Goal: Information Seeking & Learning: Learn about a topic

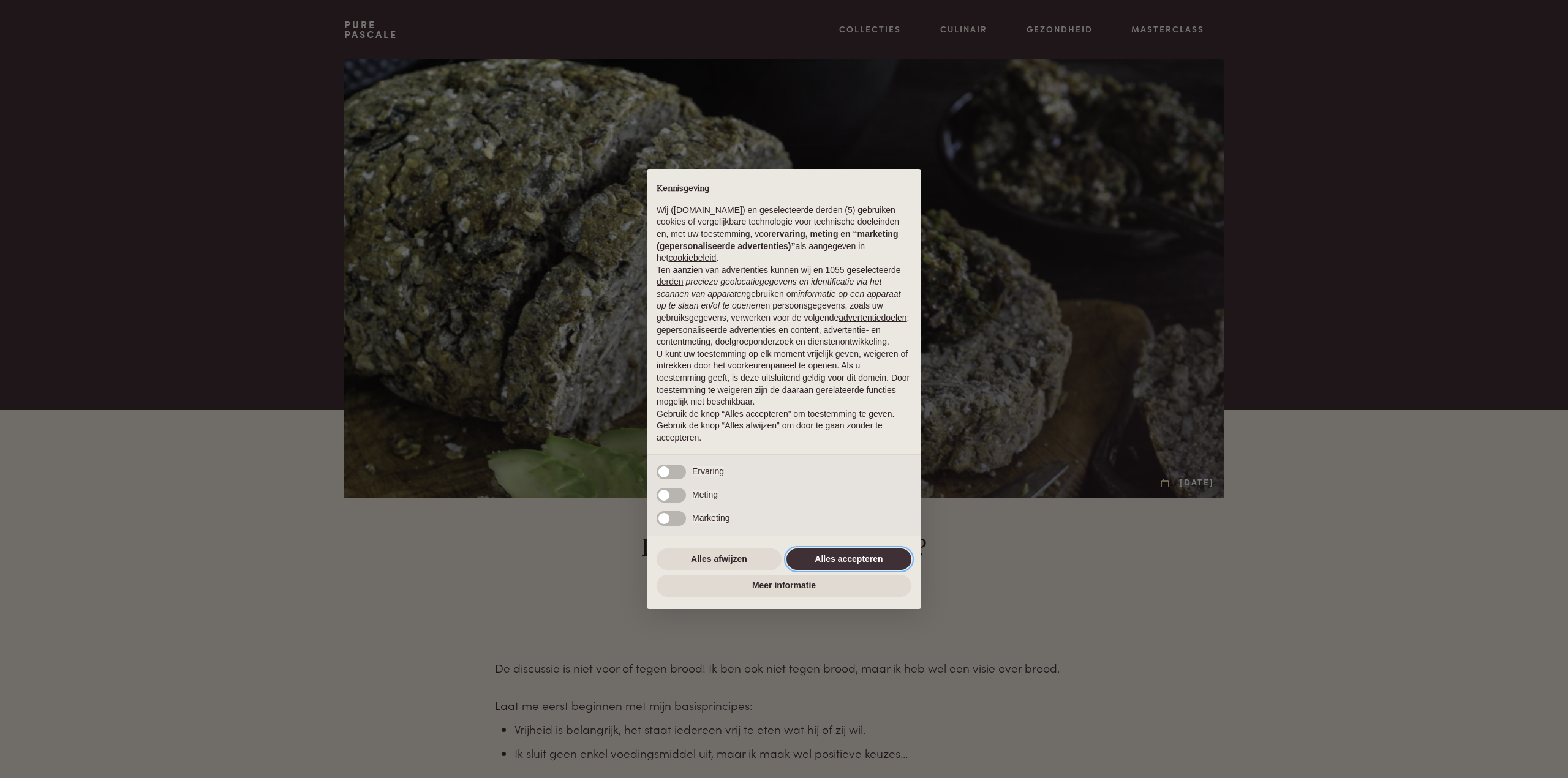
click at [838, 557] on button "Alles accepteren" at bounding box center [849, 559] width 125 height 22
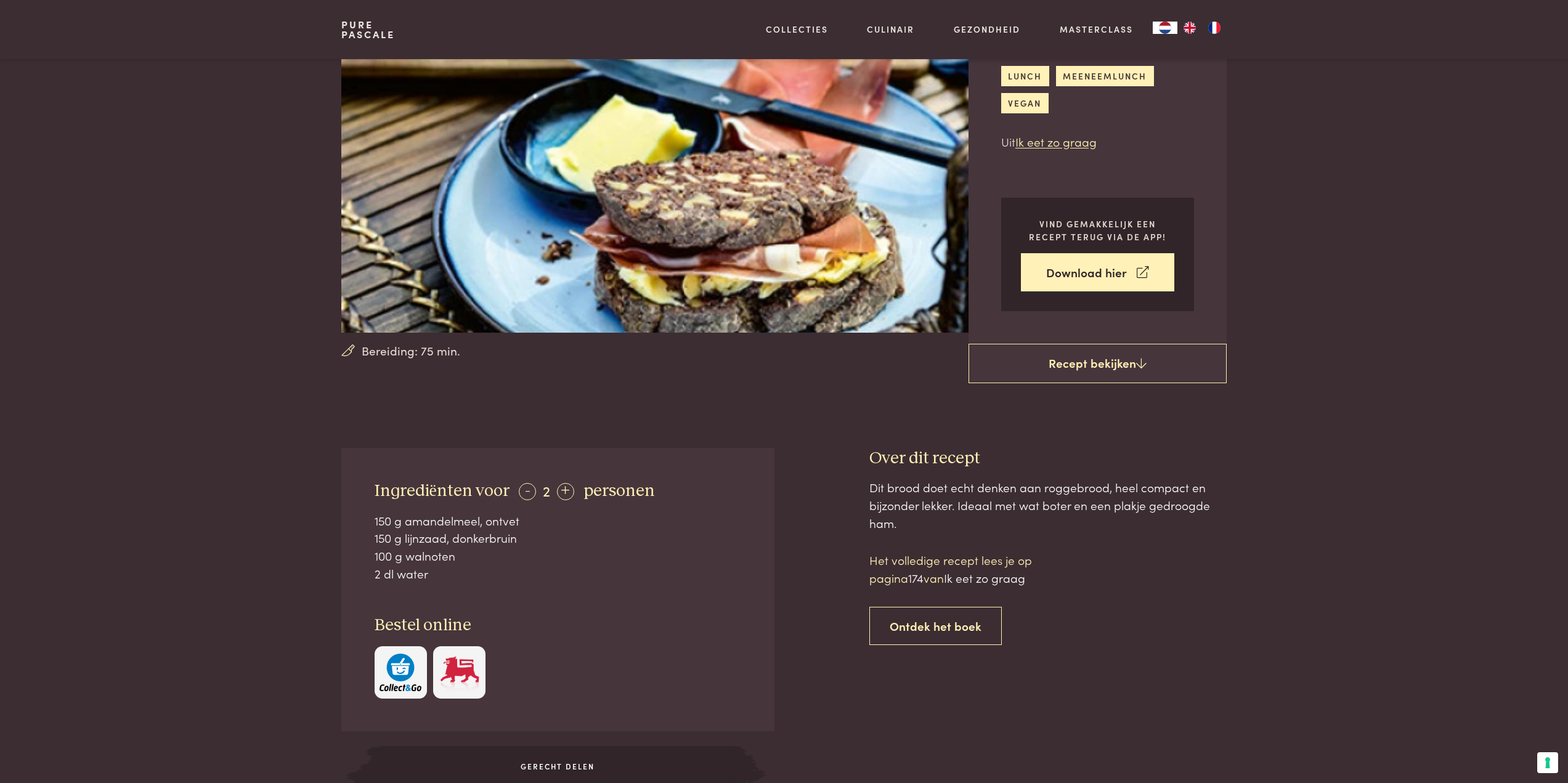
scroll to position [123, 0]
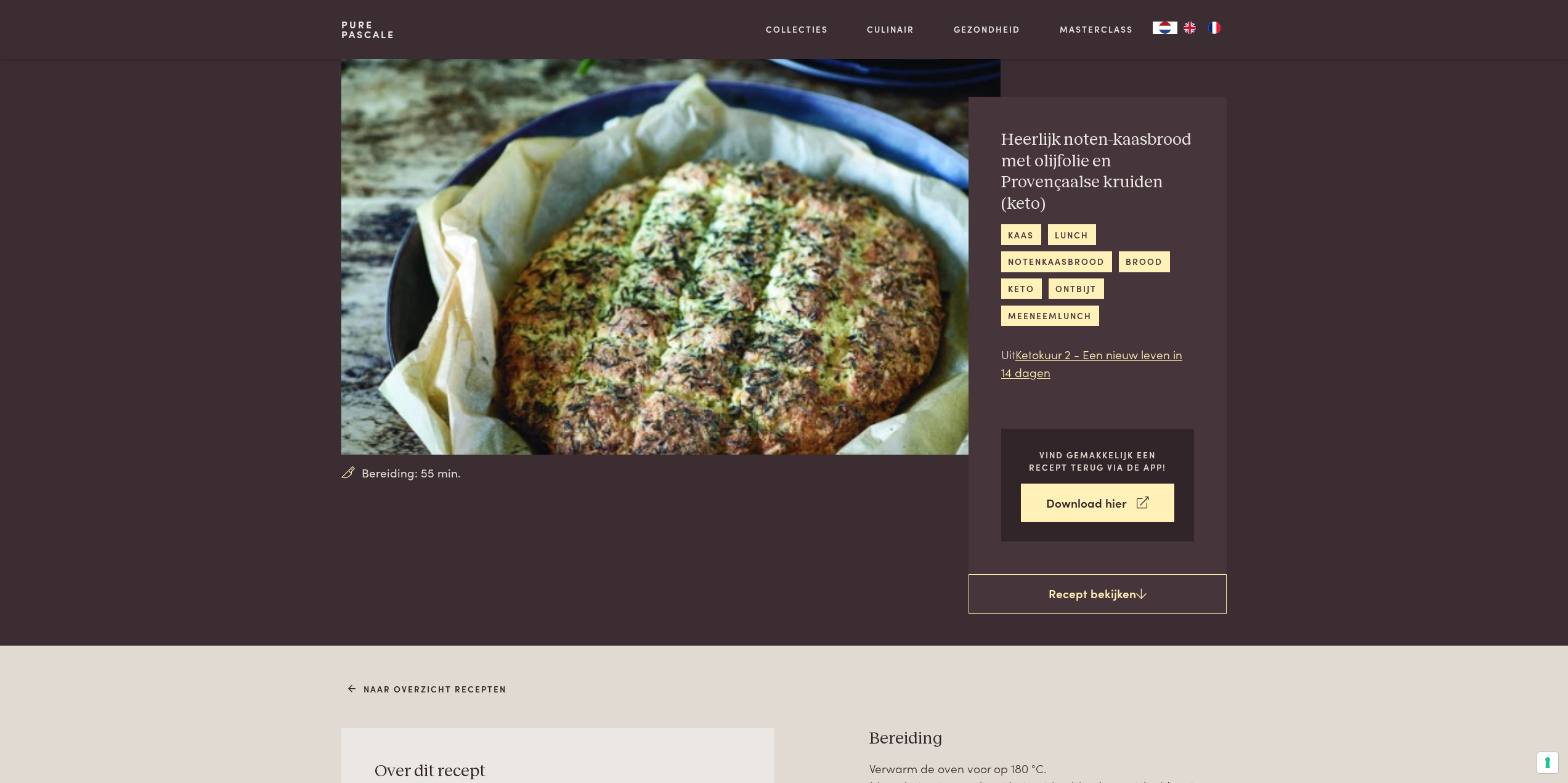
scroll to position [308, 0]
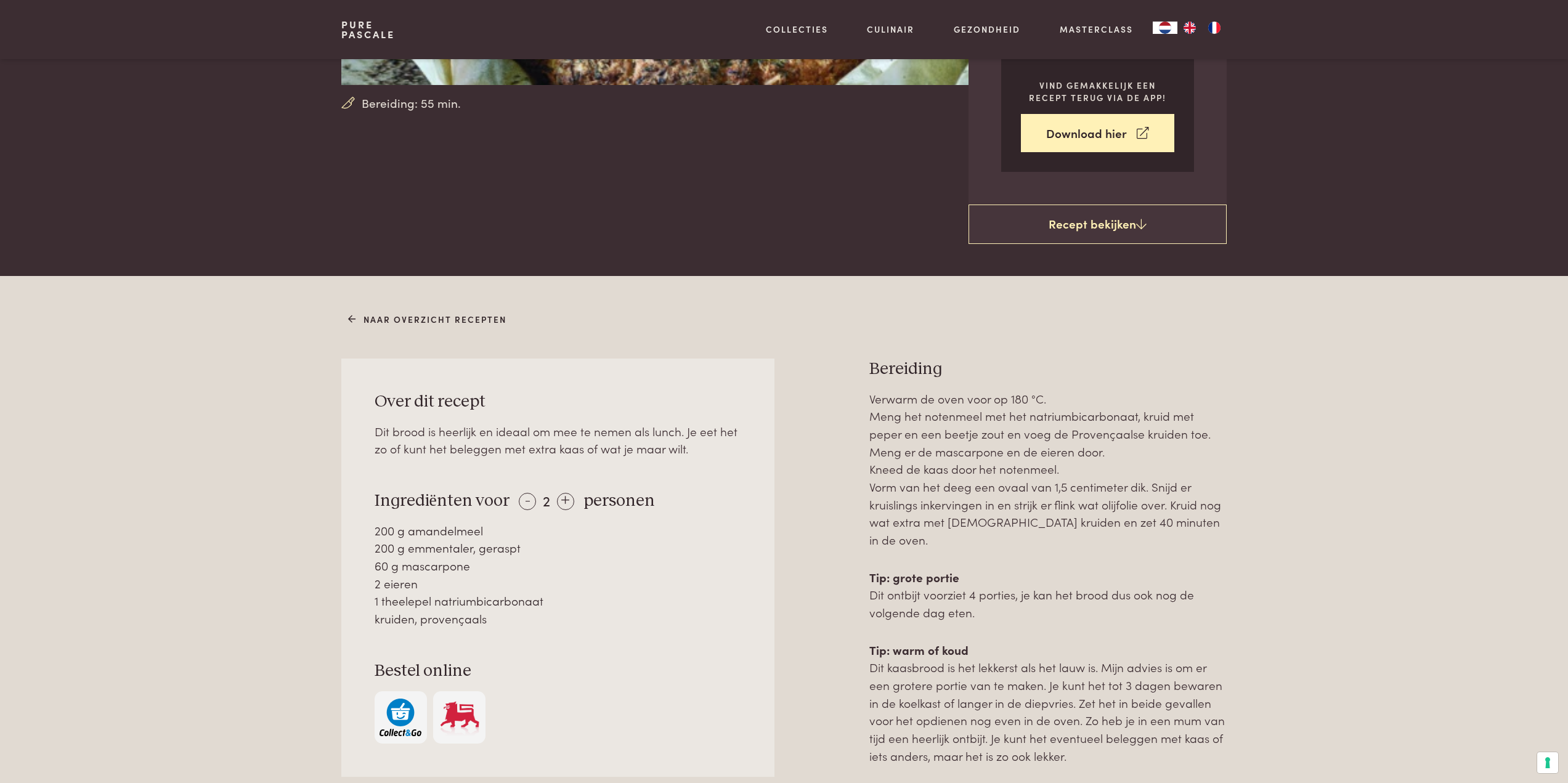
scroll to position [61, 0]
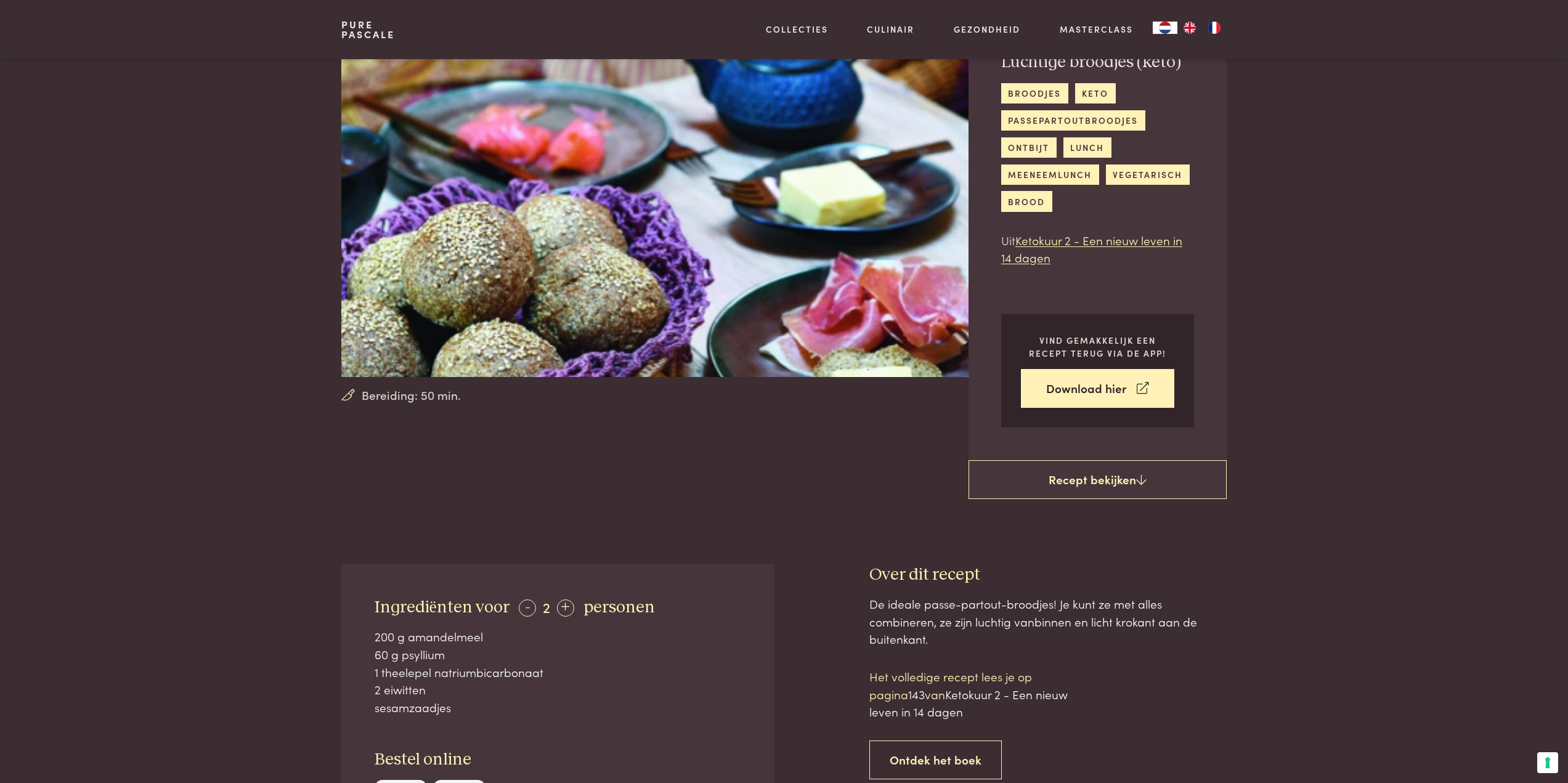
scroll to position [308, 0]
